Goal: Information Seeking & Learning: Learn about a topic

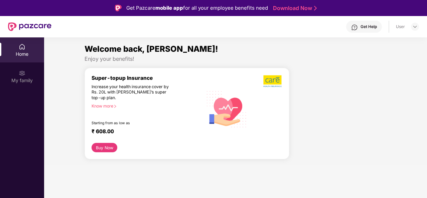
scroll to position [8, 0]
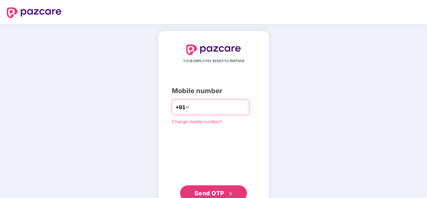
click at [201, 107] on input "number" at bounding box center [218, 107] width 55 height 11
type input "**********"
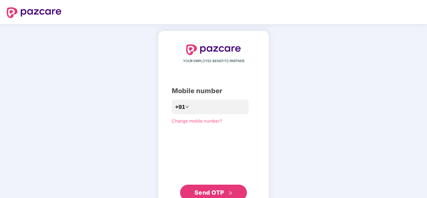
click at [217, 192] on span "Send OTP" at bounding box center [209, 192] width 30 height 7
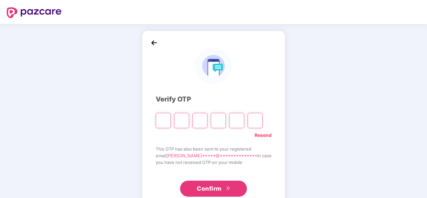
type input "*"
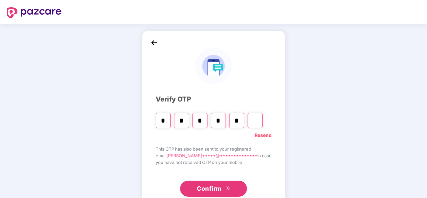
type input "*"
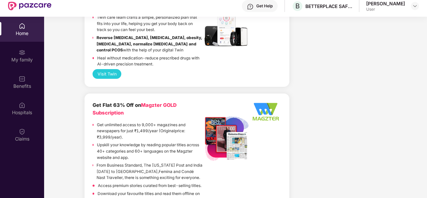
scroll to position [940, 0]
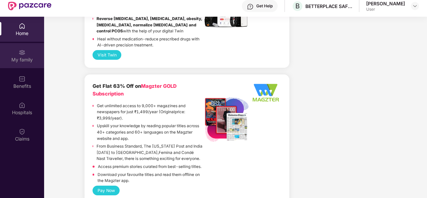
click at [22, 56] on div "My family" at bounding box center [22, 55] width 44 height 25
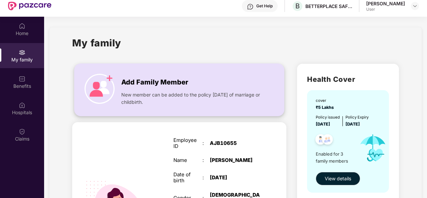
click at [101, 89] on img at bounding box center [100, 89] width 30 height 30
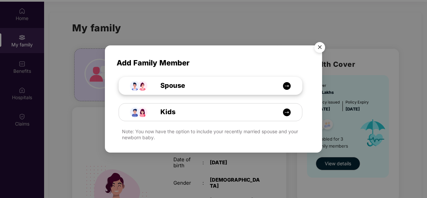
scroll to position [37, 0]
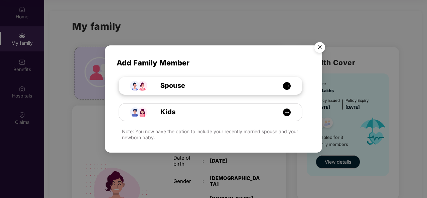
click at [285, 87] on img at bounding box center [287, 86] width 8 height 8
select select "****"
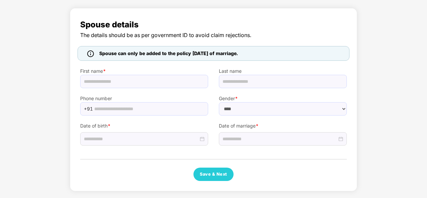
scroll to position [35, 0]
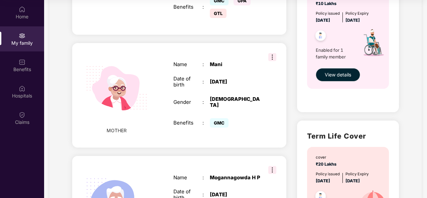
scroll to position [245, 0]
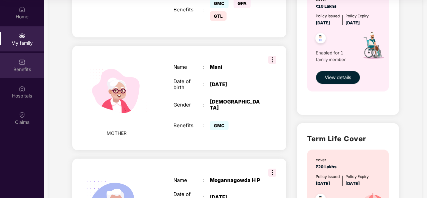
click at [21, 68] on div "Benefits" at bounding box center [22, 69] width 44 height 7
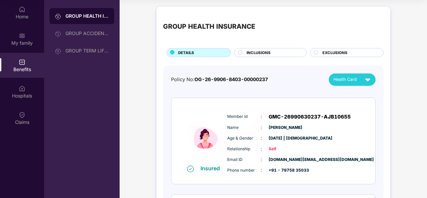
click at [178, 80] on div "Policy No: OG-26-9906-8403-00000237" at bounding box center [219, 80] width 97 height 8
copy div "Policy No: OG-26-9906-8403-00000237"
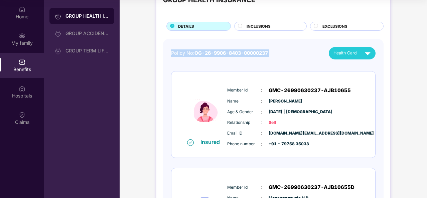
scroll to position [28, 0]
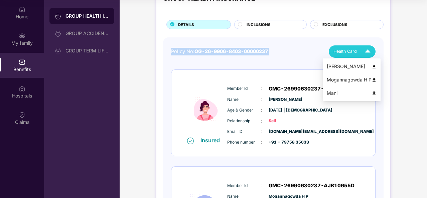
click at [366, 52] on img at bounding box center [368, 52] width 12 height 12
click at [375, 66] on img at bounding box center [374, 66] width 5 height 5
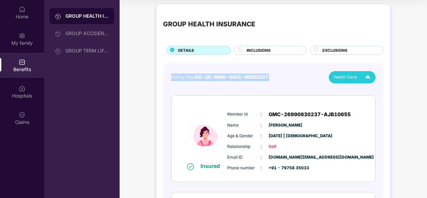
scroll to position [3, 0]
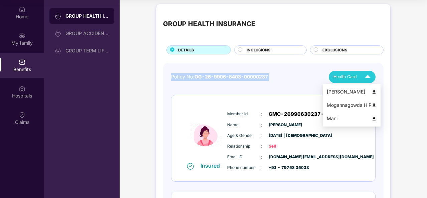
click at [367, 73] on img at bounding box center [368, 77] width 12 height 12
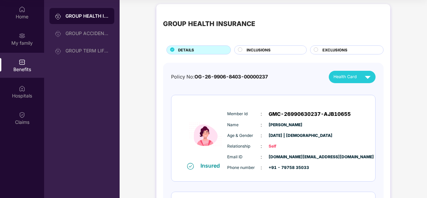
click at [101, 91] on div "GROUP HEALTH INSURANCE GROUP ACCIDENTAL INSURANCE GROUP TERM LIFE INSURANCE" at bounding box center [82, 99] width 76 height 198
click at [105, 33] on div "GROUP ACCIDENTAL INSURANCE" at bounding box center [86, 33] width 43 height 5
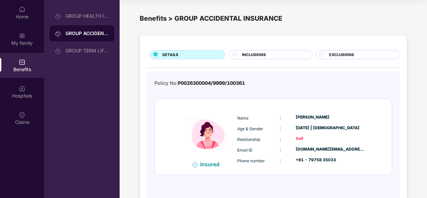
scroll to position [18, 0]
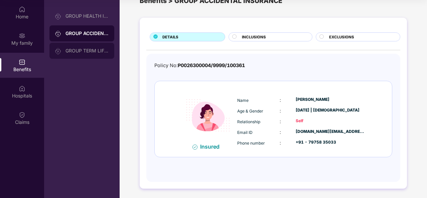
click at [88, 51] on div "GROUP TERM LIFE INSURANCE" at bounding box center [86, 50] width 43 height 5
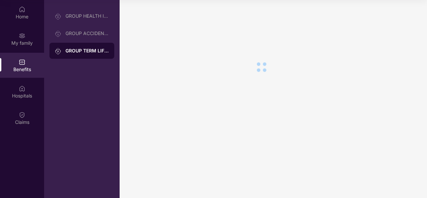
scroll to position [0, 0]
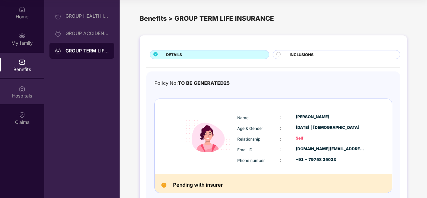
click at [18, 95] on div "Hospitals" at bounding box center [22, 96] width 44 height 7
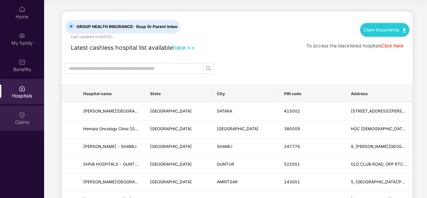
click at [18, 120] on div "Claims" at bounding box center [22, 122] width 44 height 7
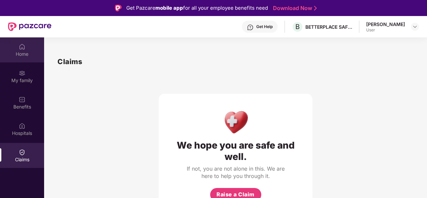
click at [26, 52] on div "Home" at bounding box center [22, 54] width 44 height 7
